Goal: Complete application form

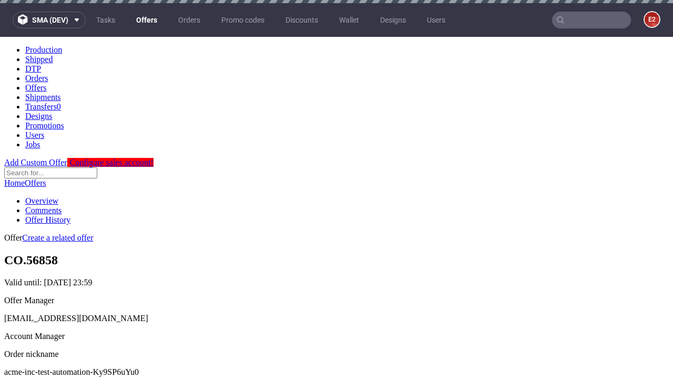
scroll to position [3, 0]
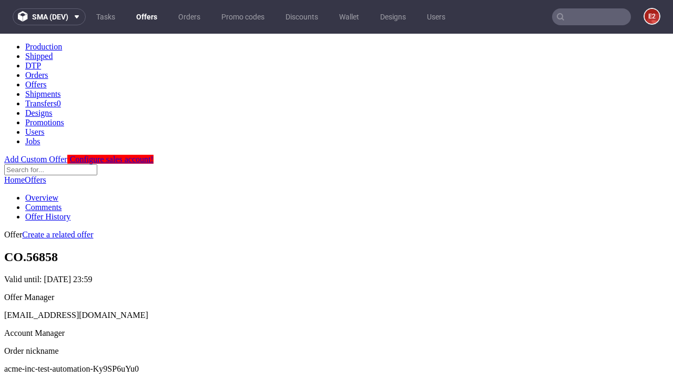
scroll to position [104, 0]
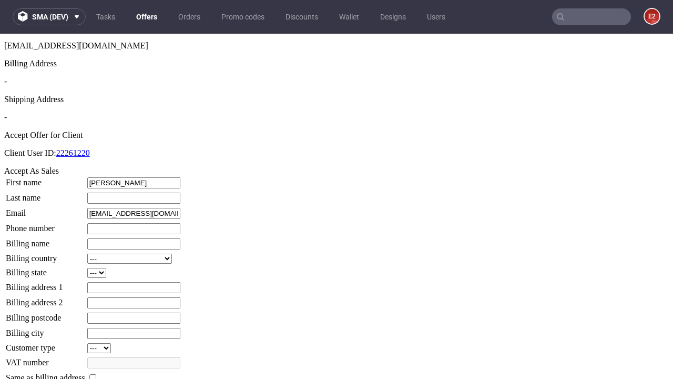
type input "Monica"
type input "Heathcote"
type input "1509813888"
type input "Davin12"
select select "13"
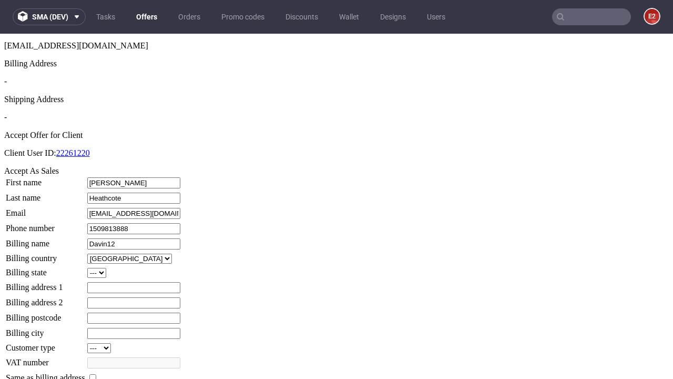
type input "Davin12"
type input "90 The Green"
select select "132"
type input "90 The Green"
type input "QR9 9WE"
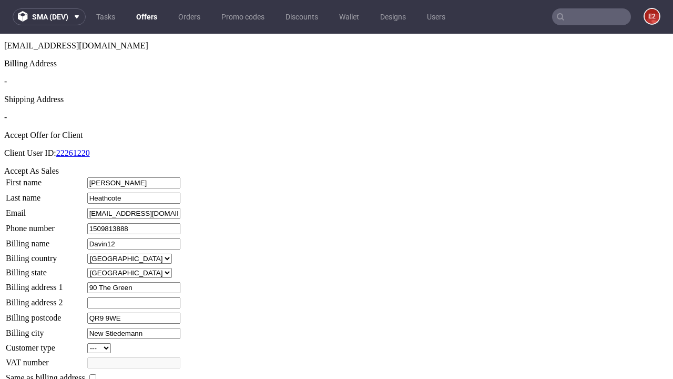
type input "New Stiedemann"
click at [96, 374] on input "checkbox" at bounding box center [92, 377] width 7 height 7
checkbox input "true"
type input "Davin12"
select select "13"
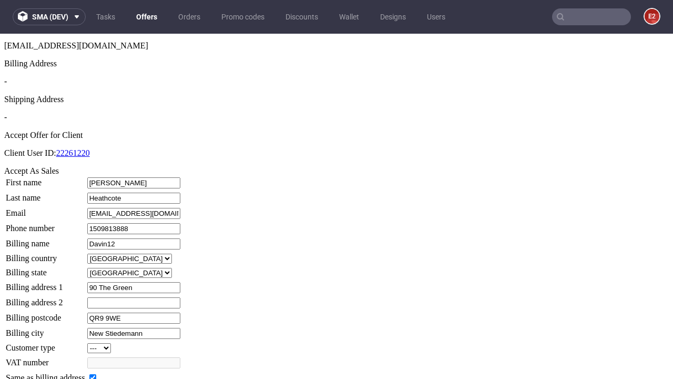
type input "90 The Green"
type input "QR9 9WE"
type input "New Stiedemann"
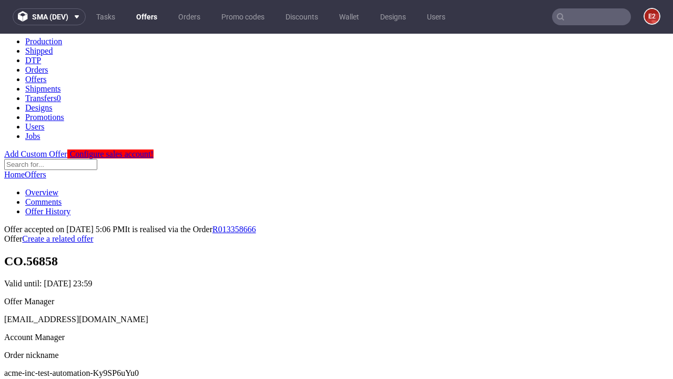
scroll to position [0, 0]
